Goal: Task Accomplishment & Management: Manage account settings

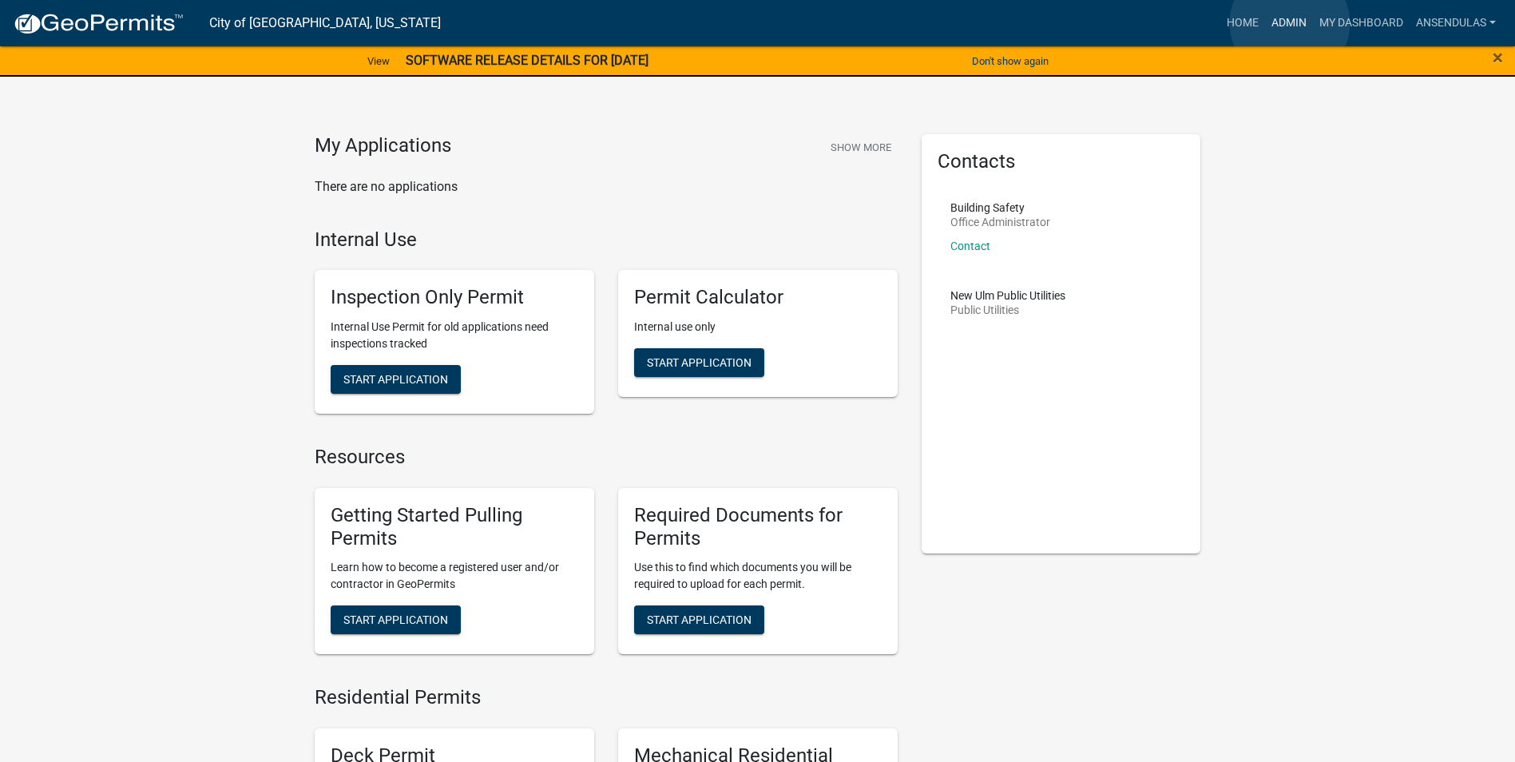
click at [1290, 23] on link "Admin" at bounding box center [1289, 23] width 48 height 30
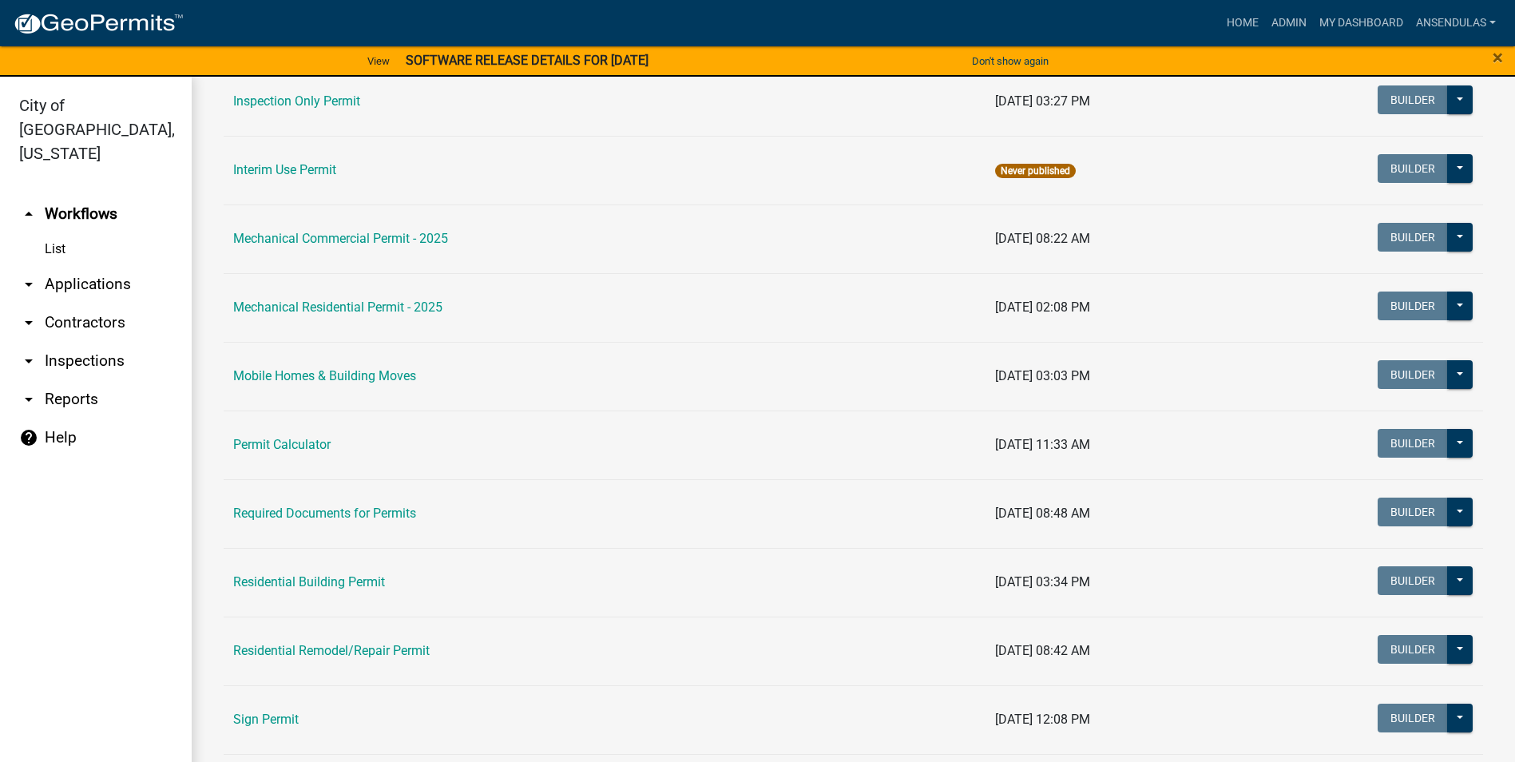
scroll to position [879, 0]
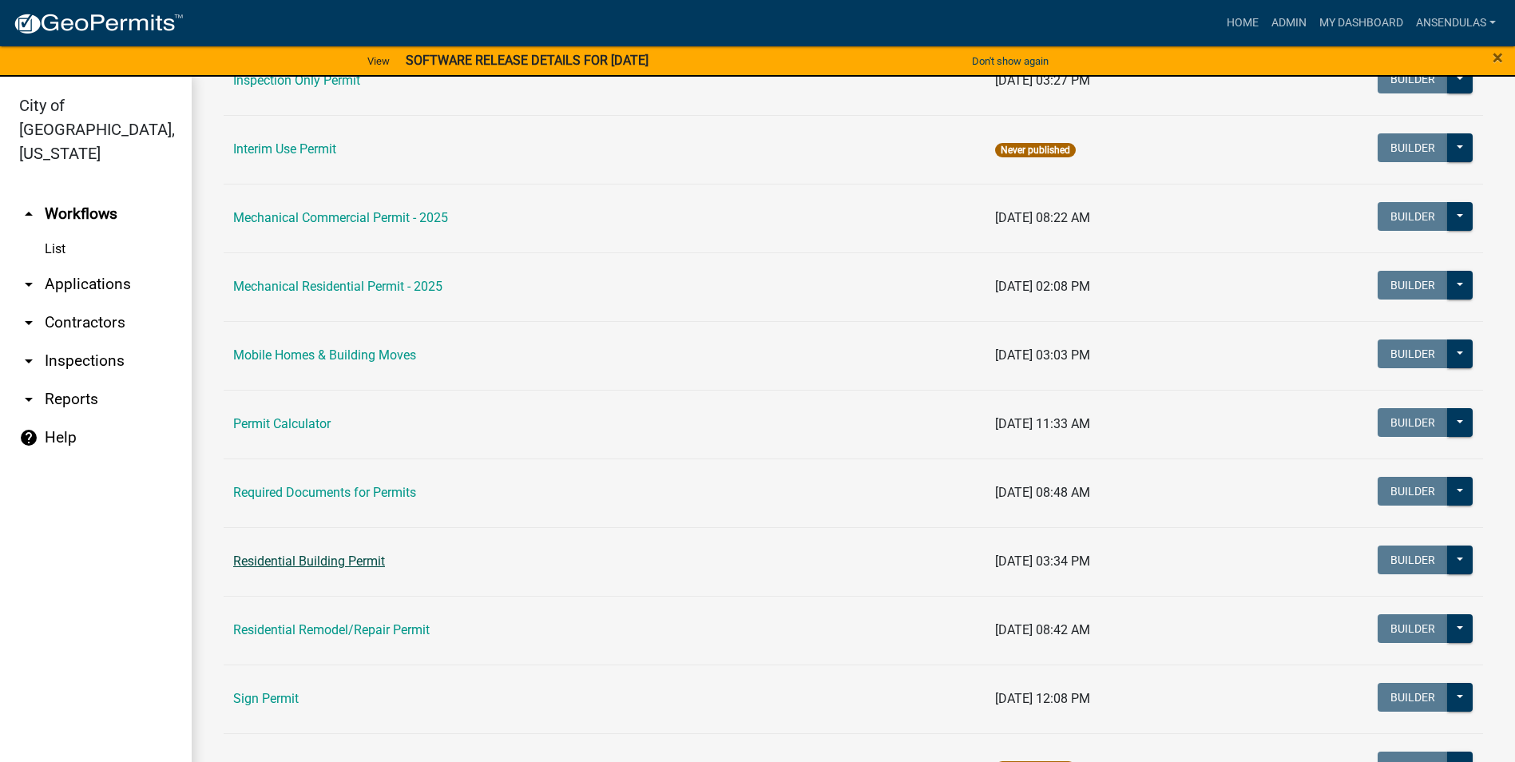
click at [304, 563] on link "Residential Building Permit" at bounding box center [309, 561] width 152 height 15
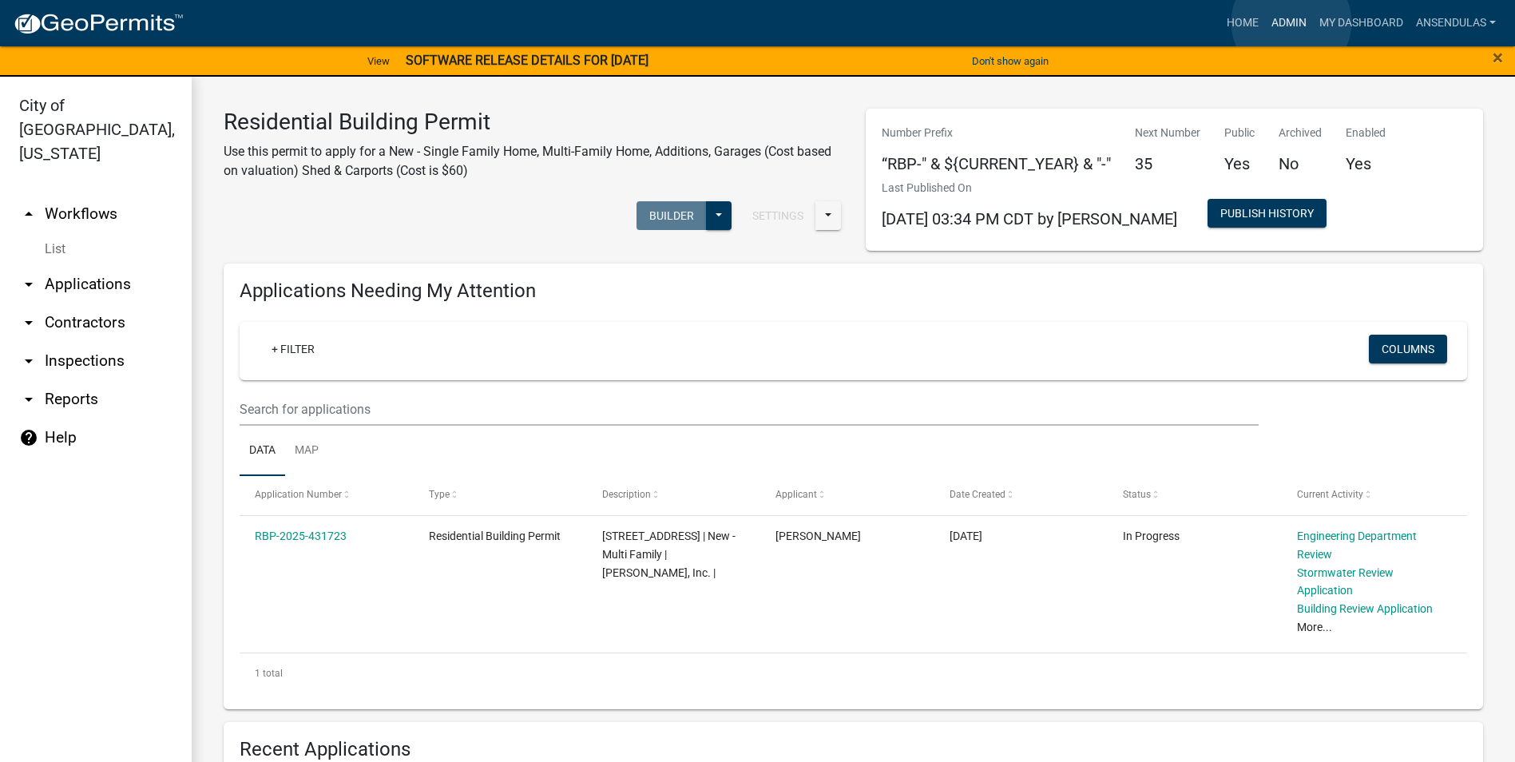
click at [1292, 22] on link "Admin" at bounding box center [1289, 23] width 48 height 30
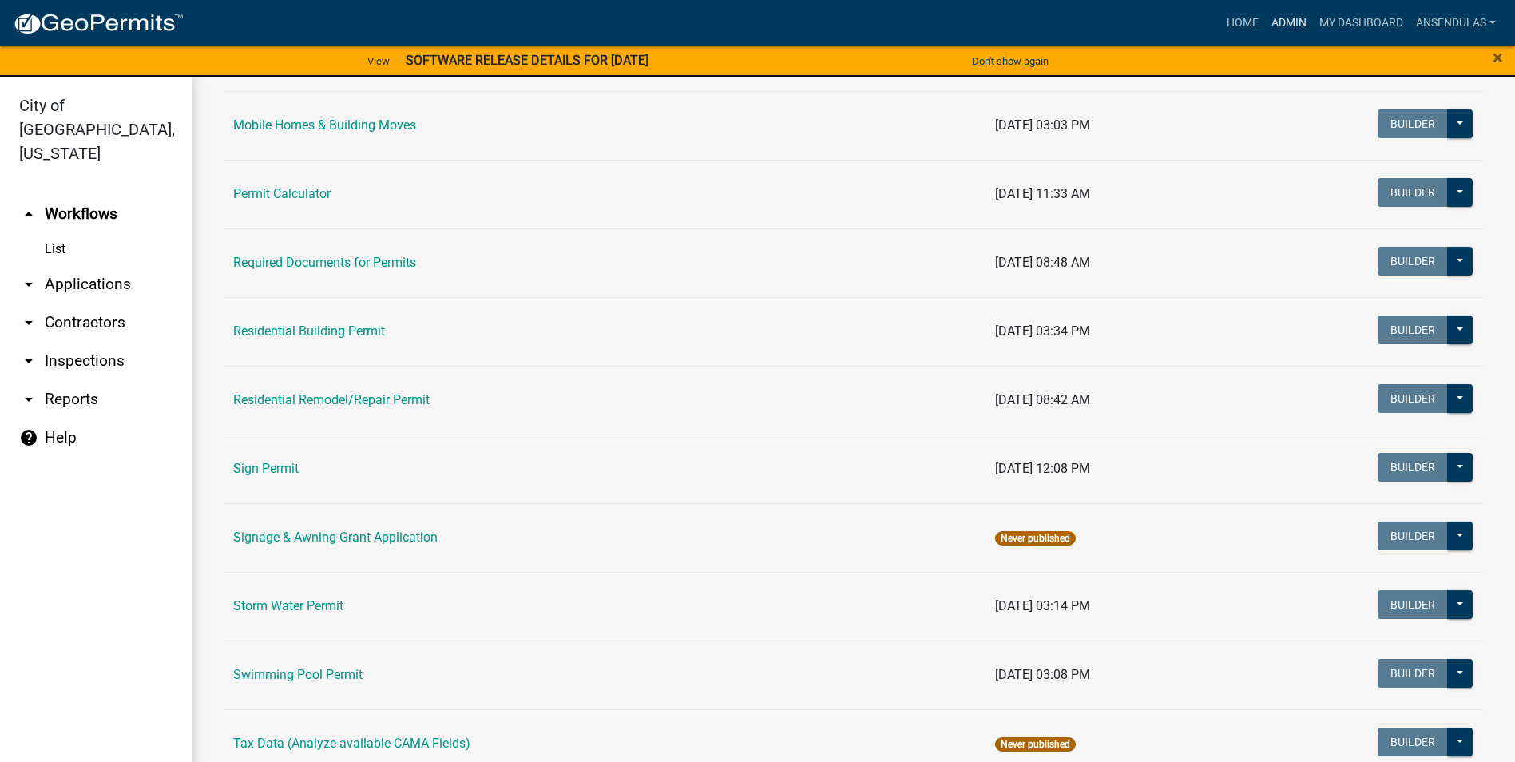
scroll to position [1026, 0]
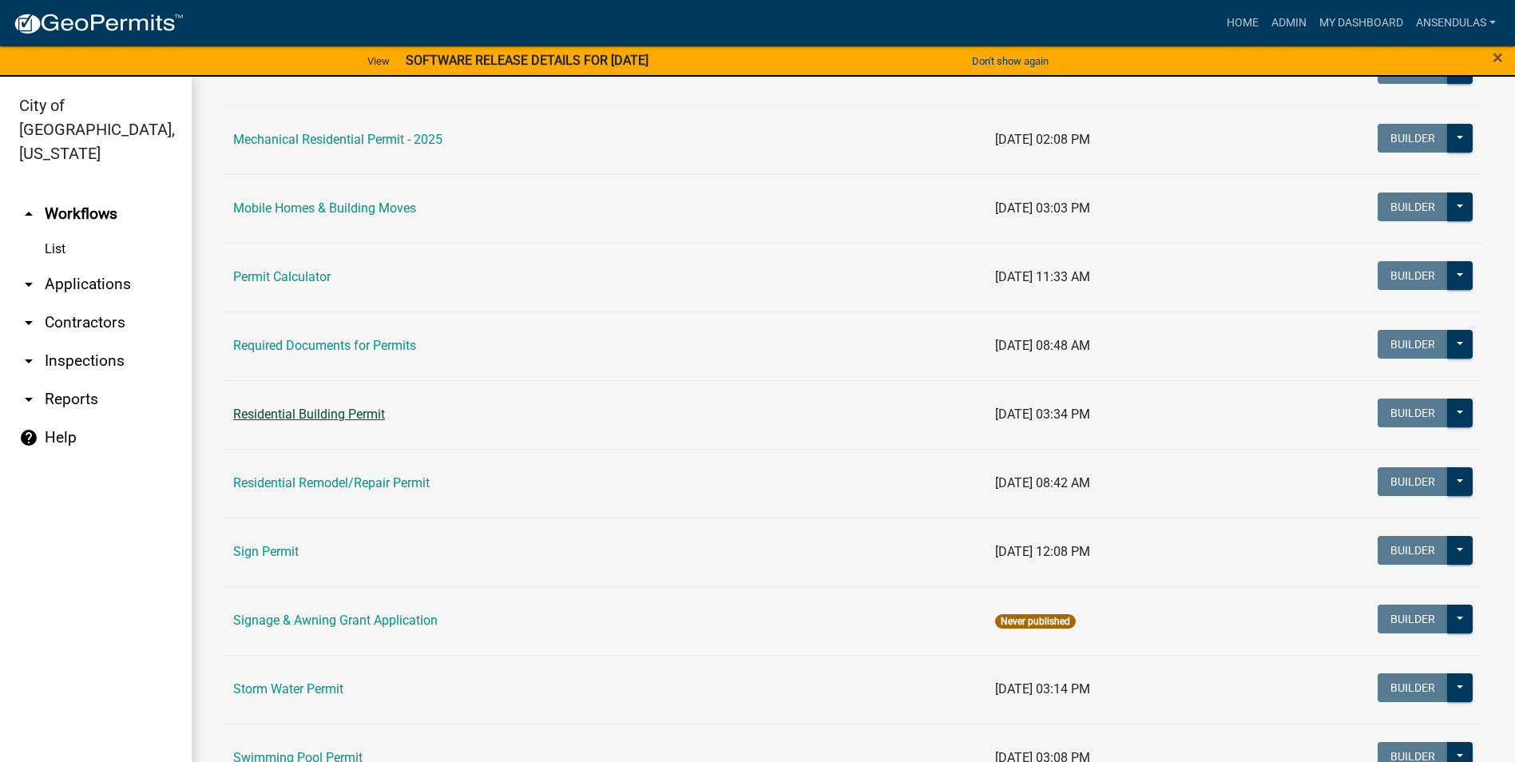
click at [316, 414] on link "Residential Building Permit" at bounding box center [309, 414] width 152 height 15
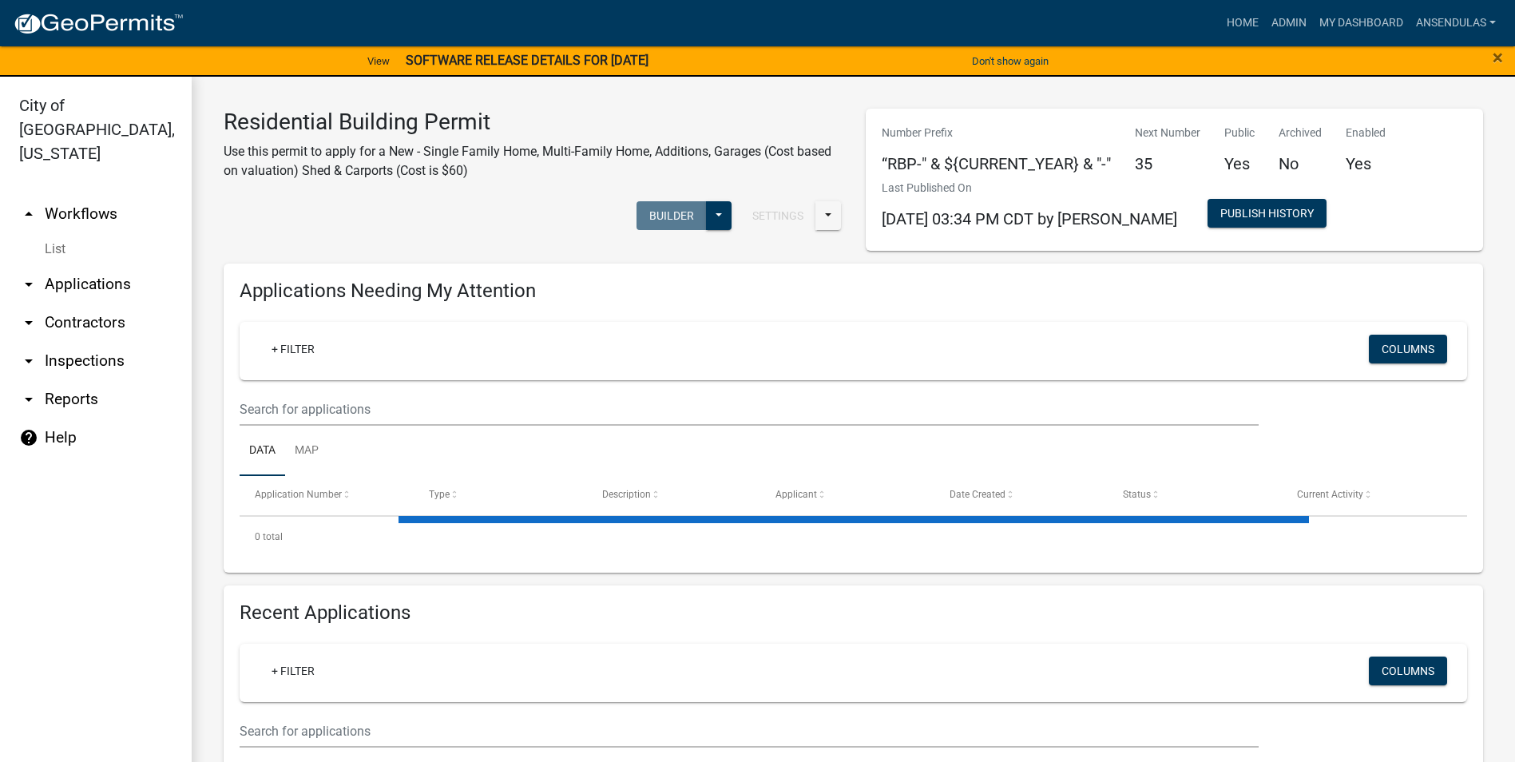
scroll to position [19, 0]
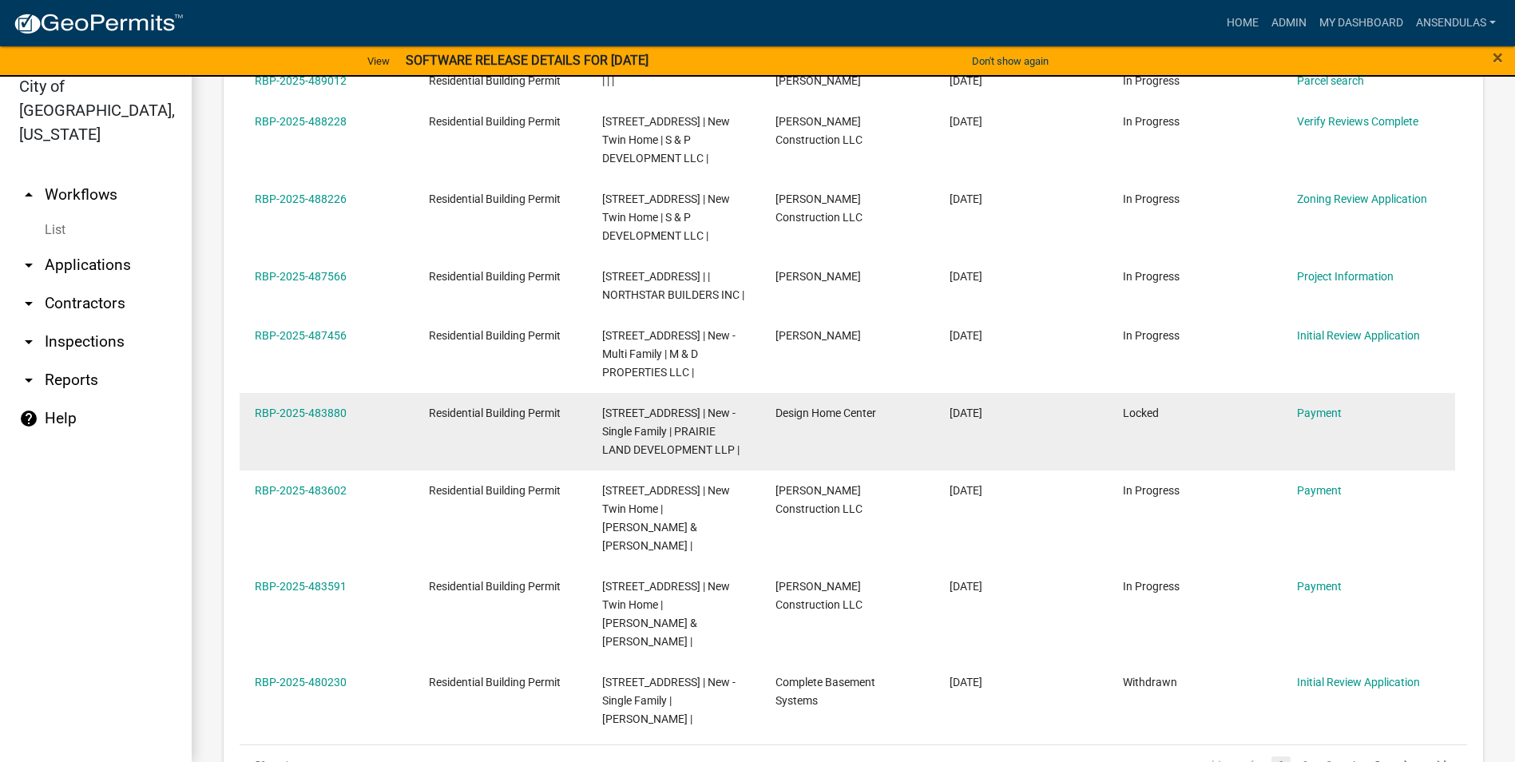
scroll to position [959, 0]
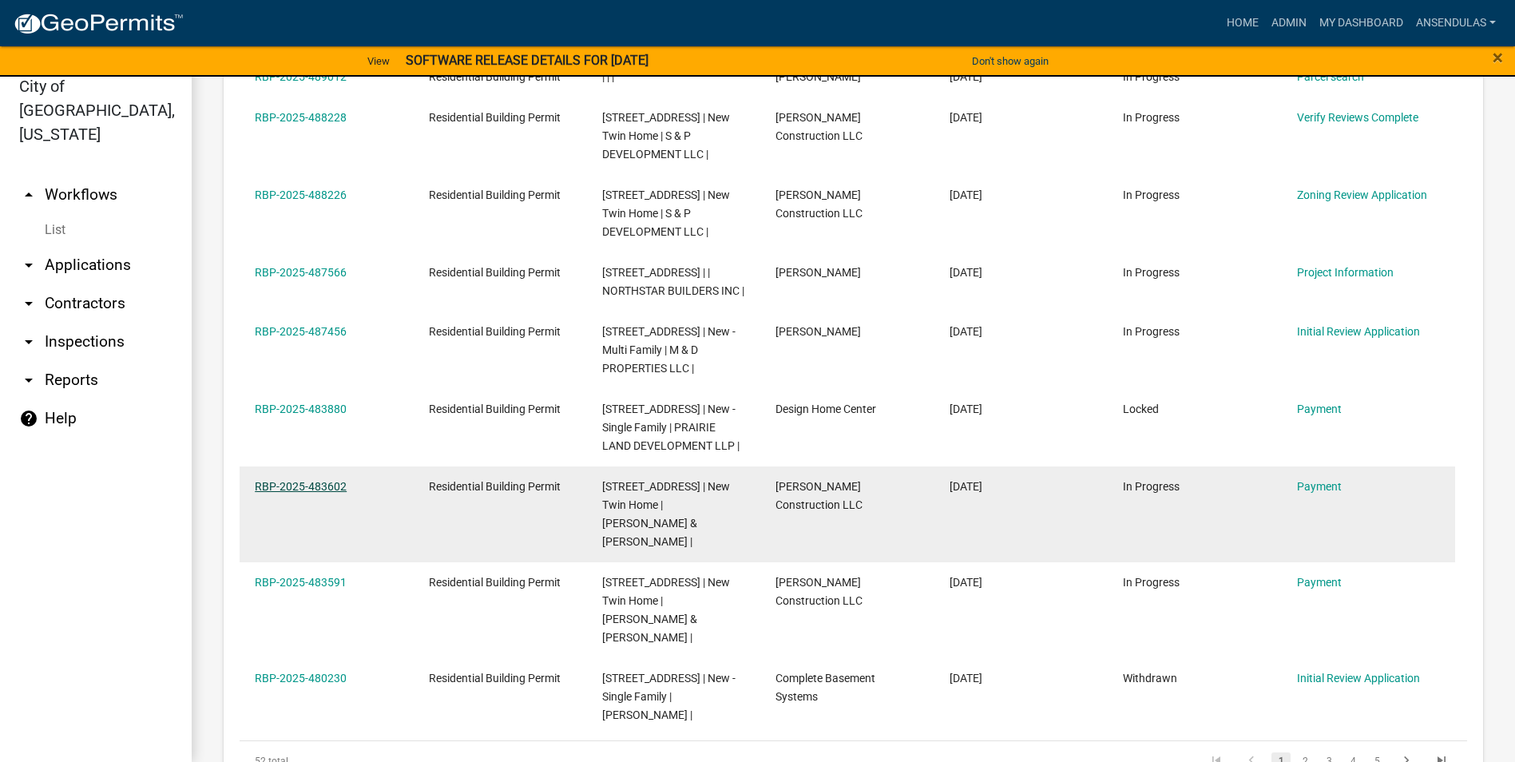
click at [321, 493] on link "RBP-2025-483602" at bounding box center [301, 486] width 92 height 13
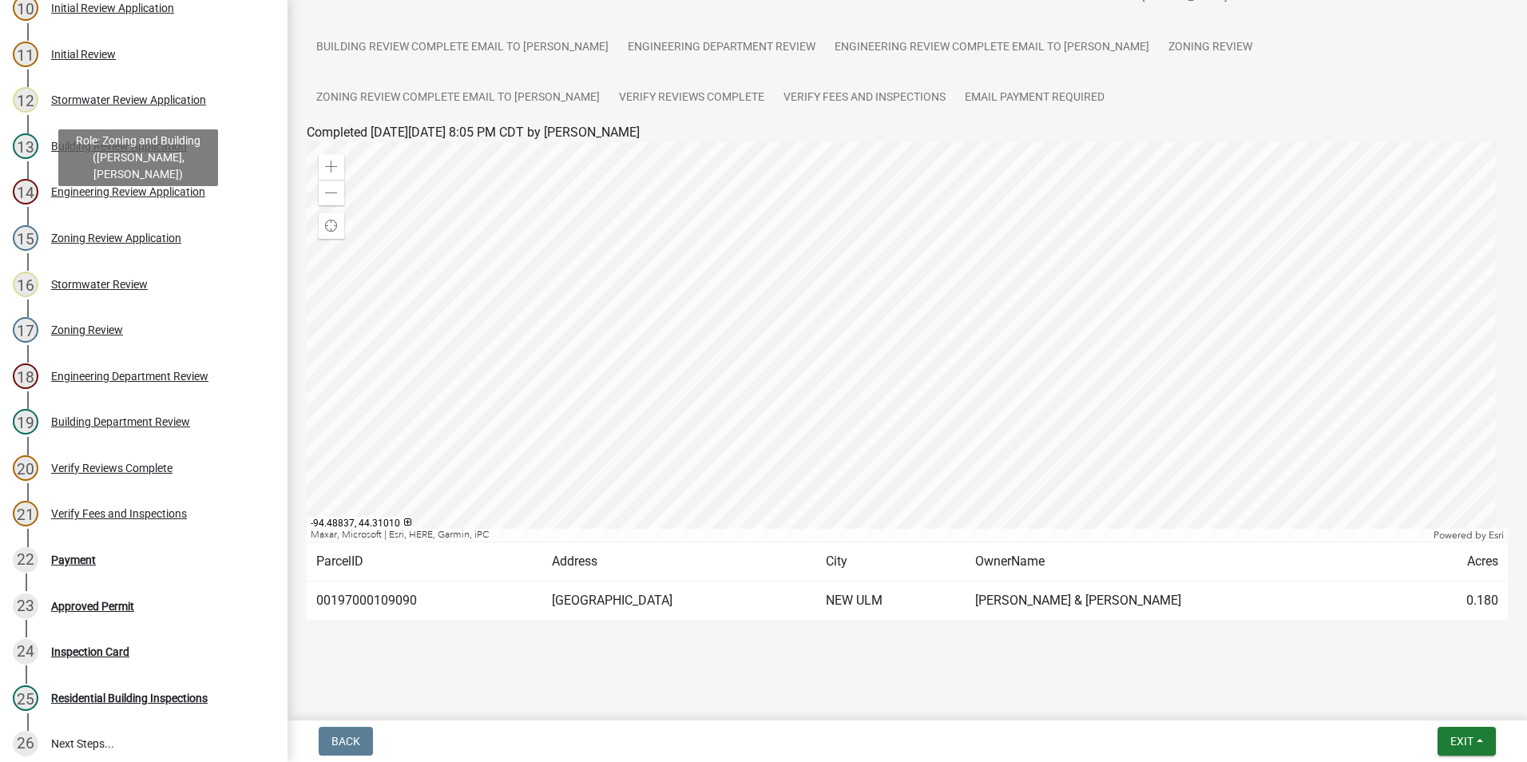
scroll to position [719, 0]
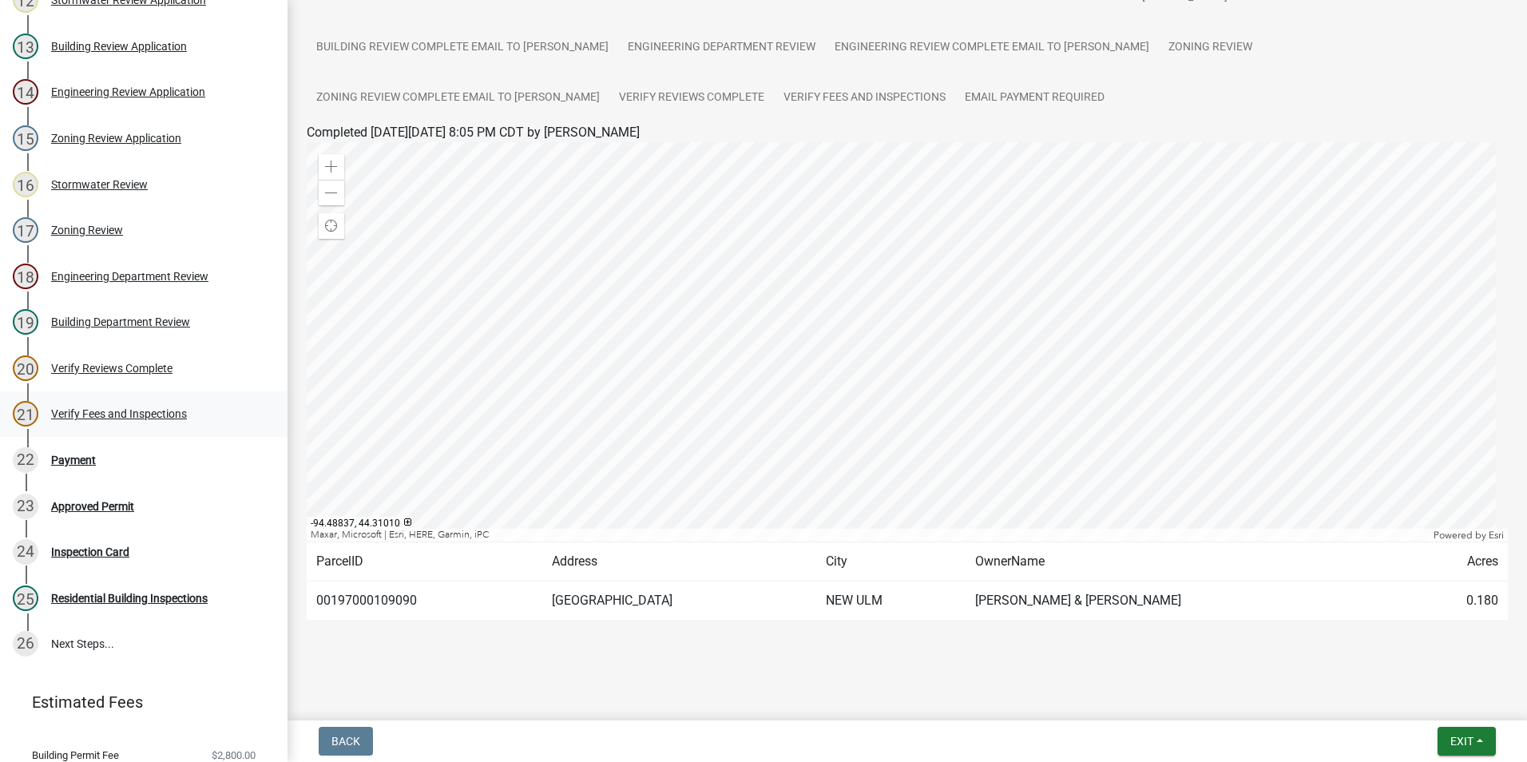
click at [162, 411] on div "Verify Fees and Inspections" at bounding box center [119, 413] width 136 height 11
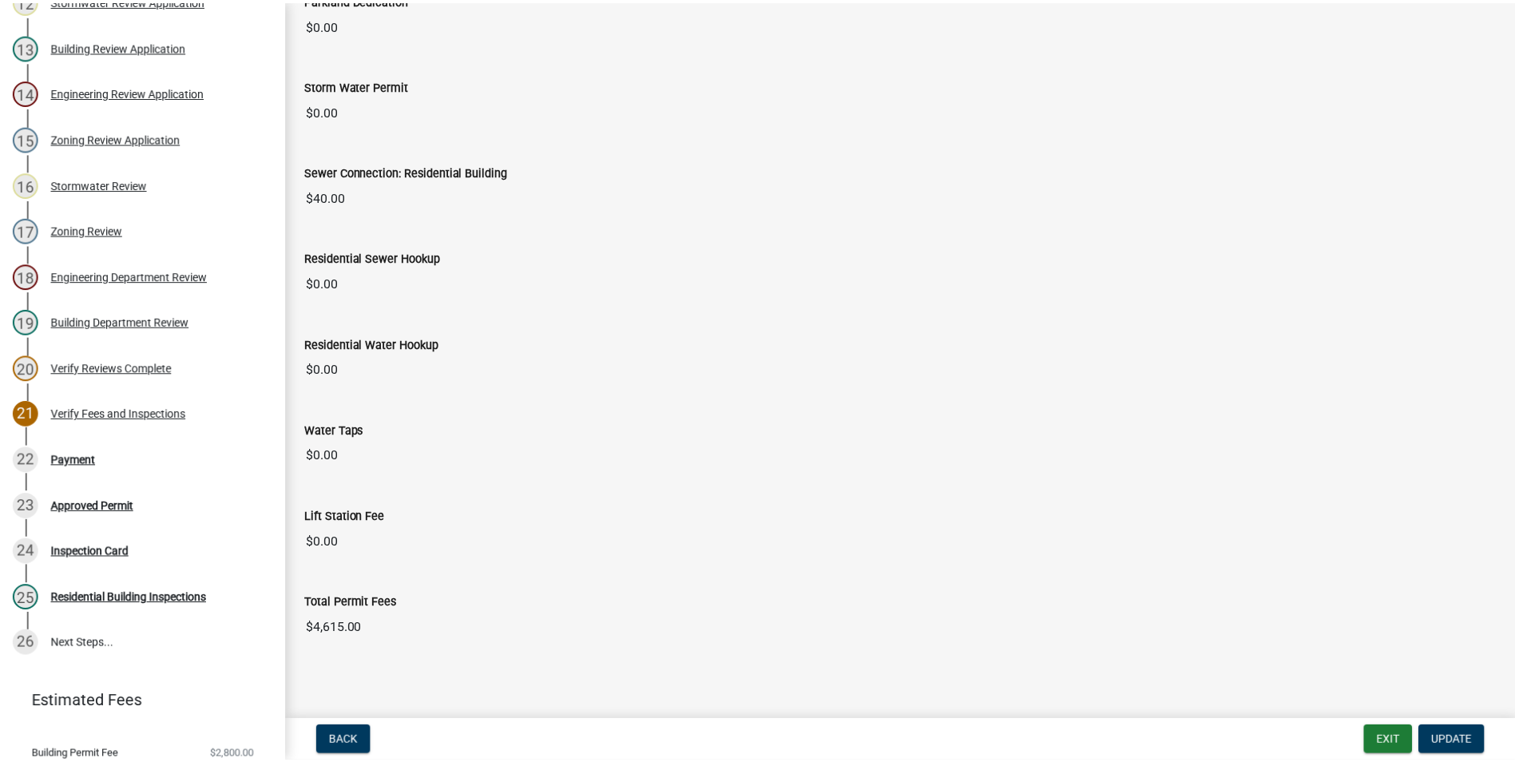
scroll to position [716, 0]
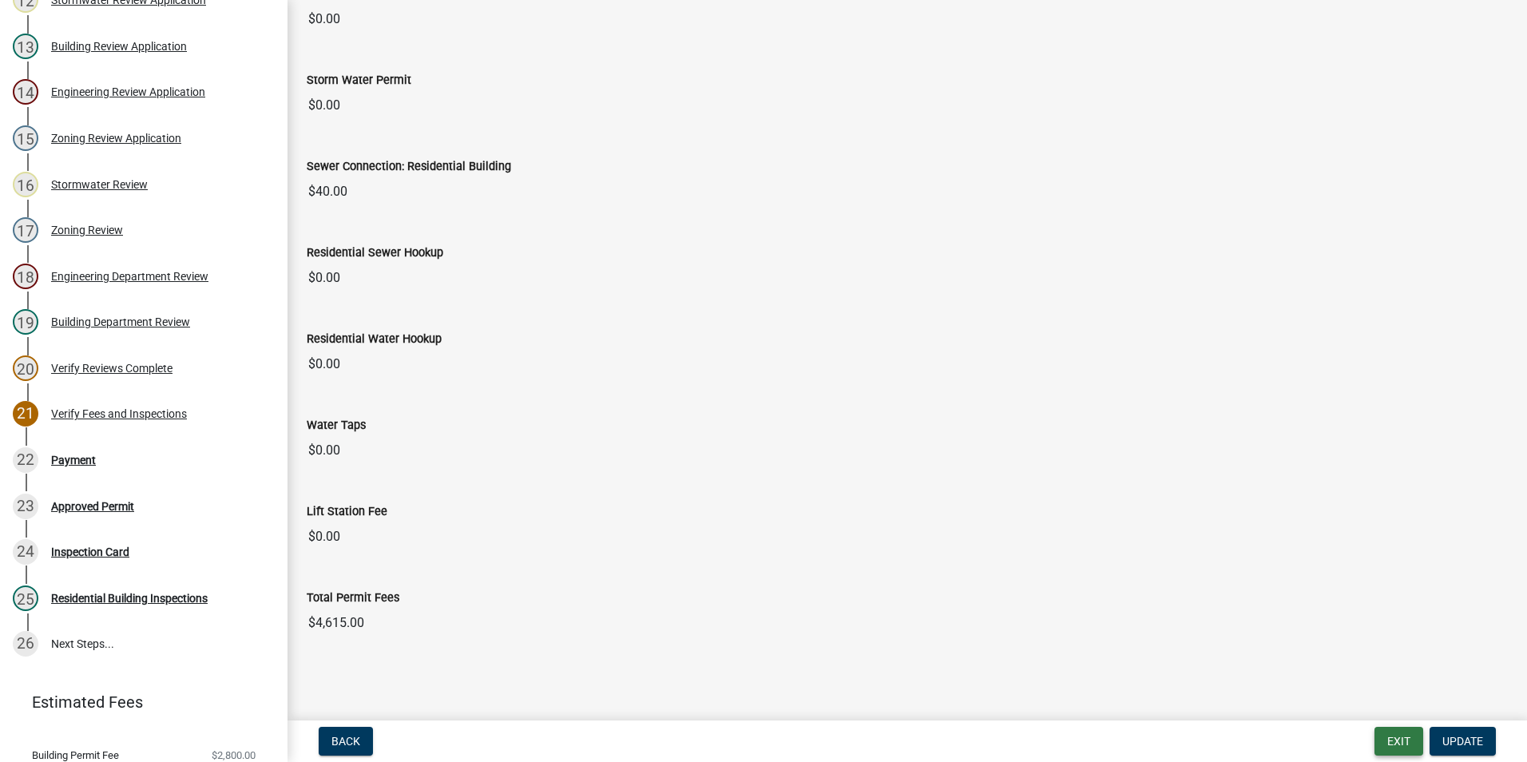
click at [1398, 745] on button "Exit" at bounding box center [1399, 741] width 49 height 29
